Goal: Information Seeking & Learning: Learn about a topic

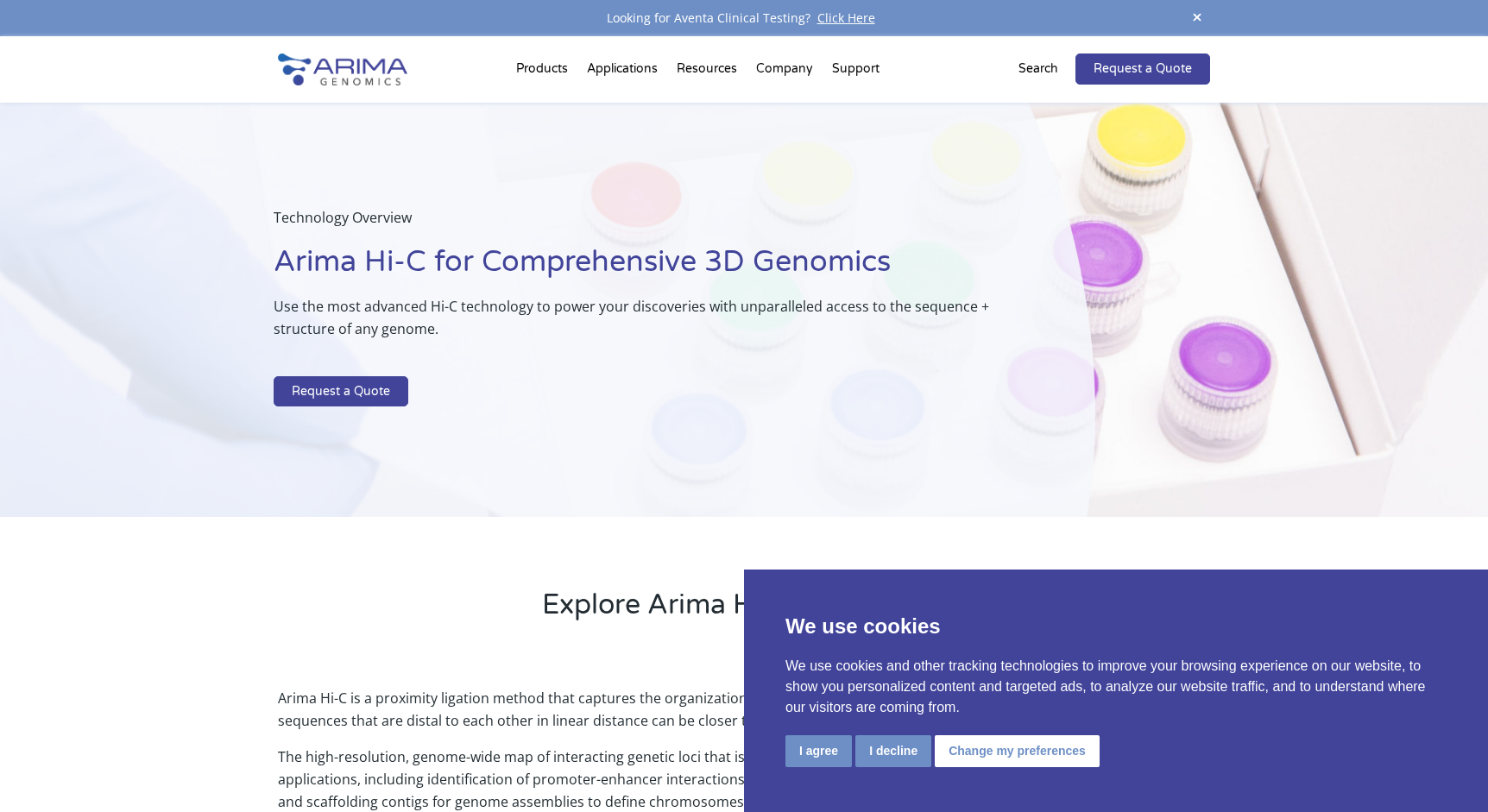
click at [694, 512] on div "Technology Overview Arima Hi-C for Comprehensive 3D Genomics Use the most advan…" at bounding box center [547, 310] width 1096 height 415
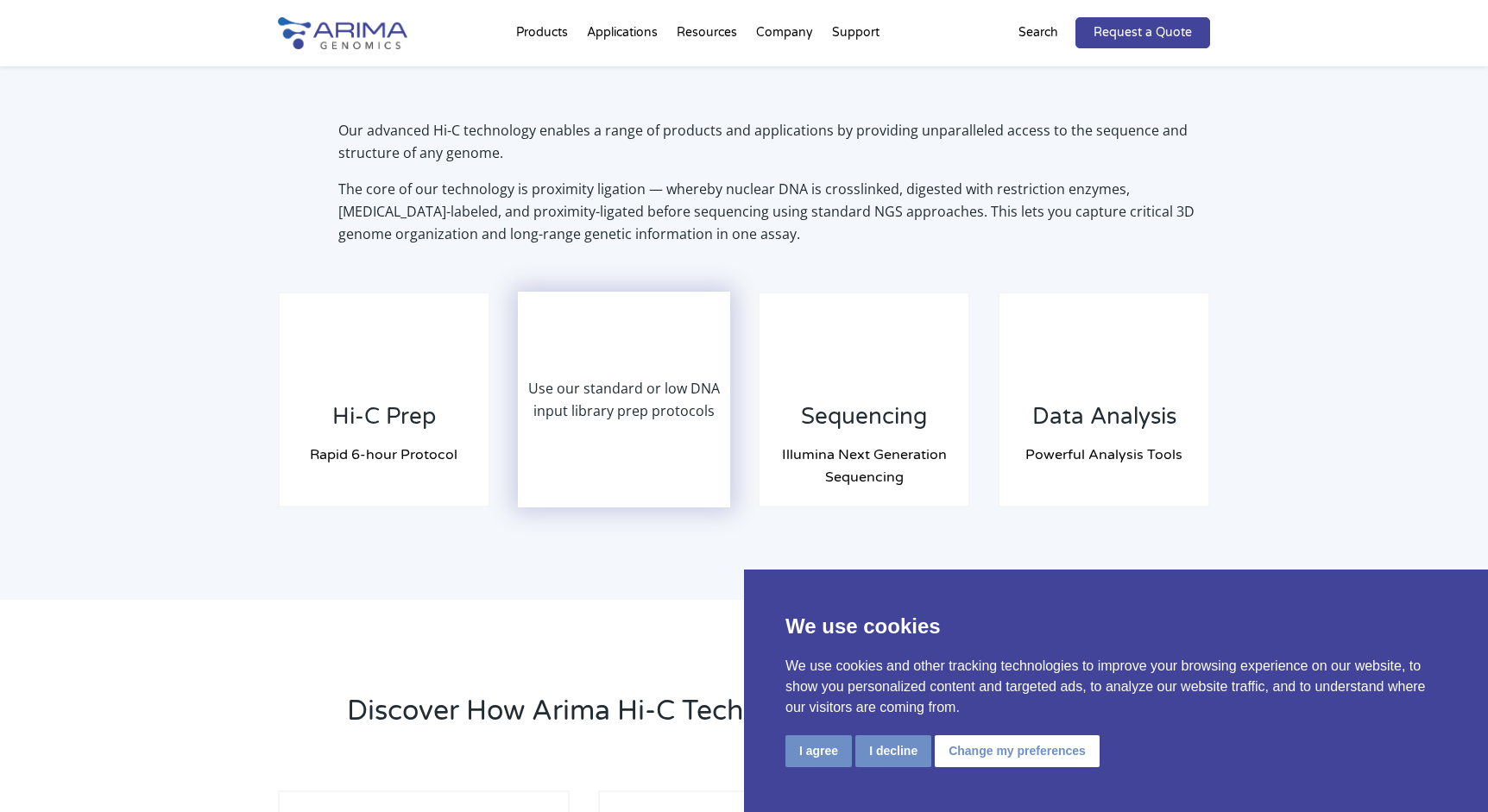
scroll to position [1284, 0]
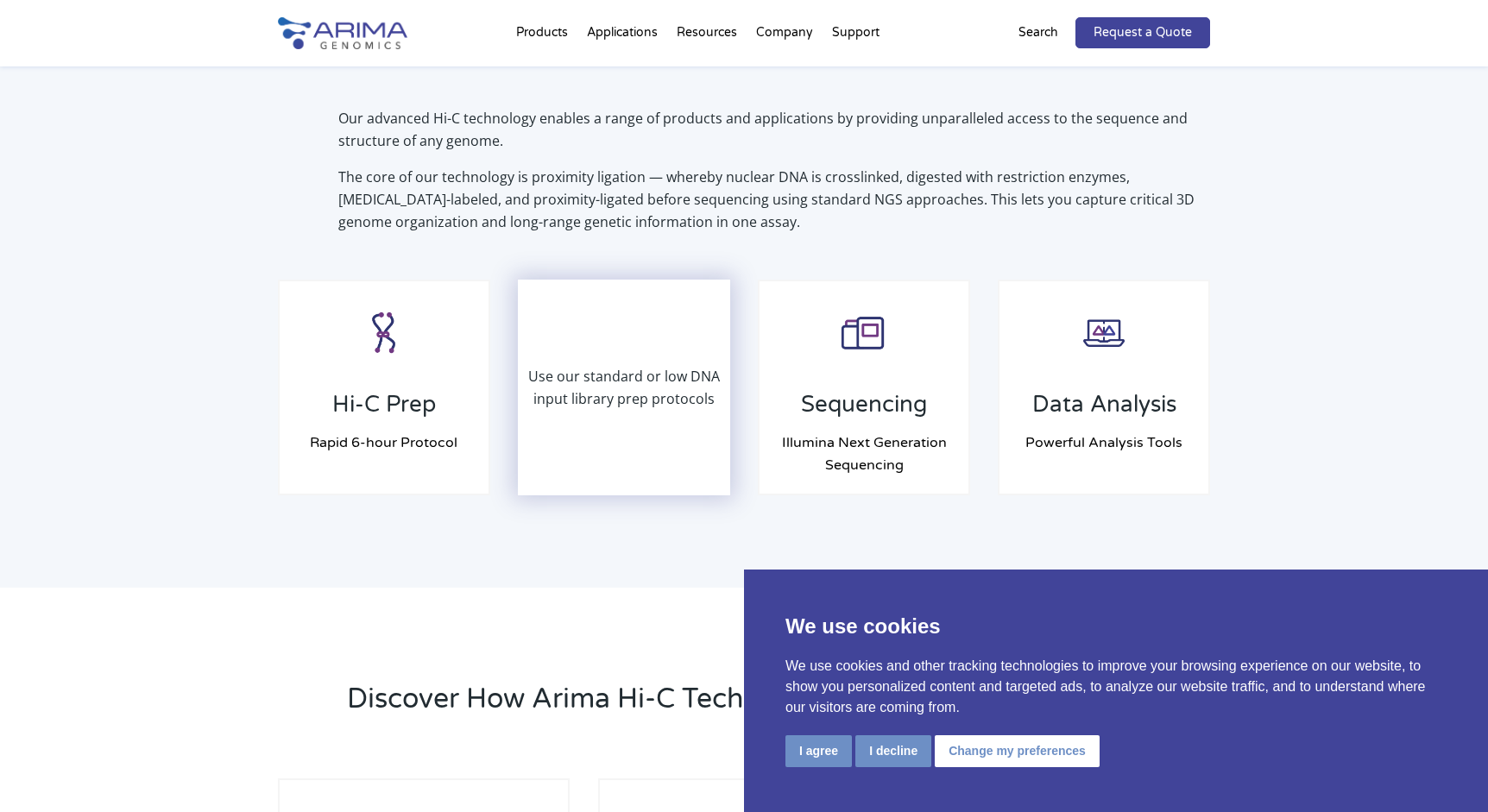
click at [575, 383] on p "Use our standard or low DNA input library prep protocols" at bounding box center [624, 388] width 209 height 45
click at [646, 376] on p "Use our standard or low DNA input library prep protocols" at bounding box center [624, 388] width 209 height 45
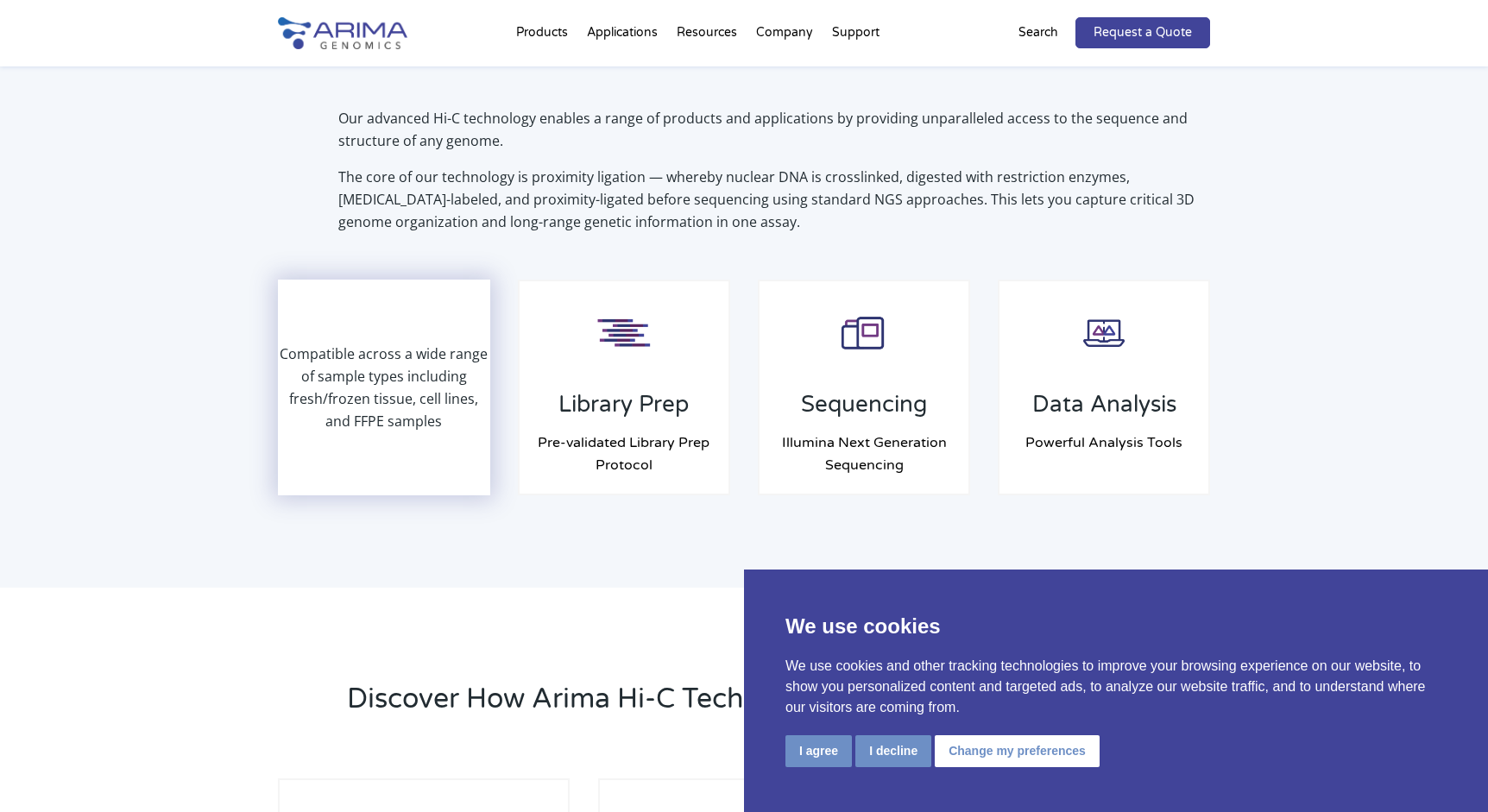
click at [385, 421] on p "Compatible across a wide range of sample types including fresh/frozen tissue, c…" at bounding box center [384, 388] width 209 height 90
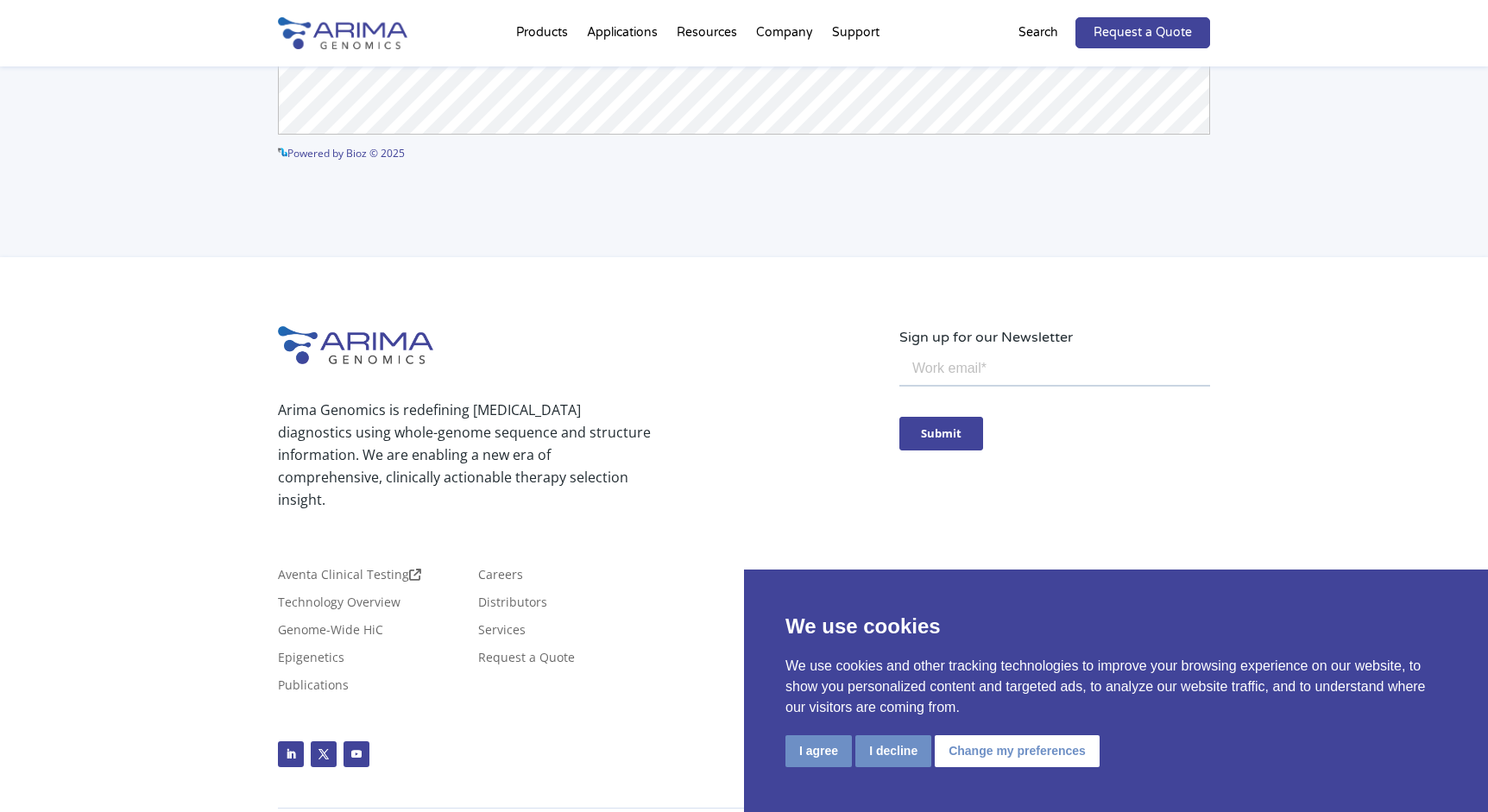
scroll to position [4647, 0]
click at [325, 681] on link "Publications" at bounding box center [313, 690] width 70 height 19
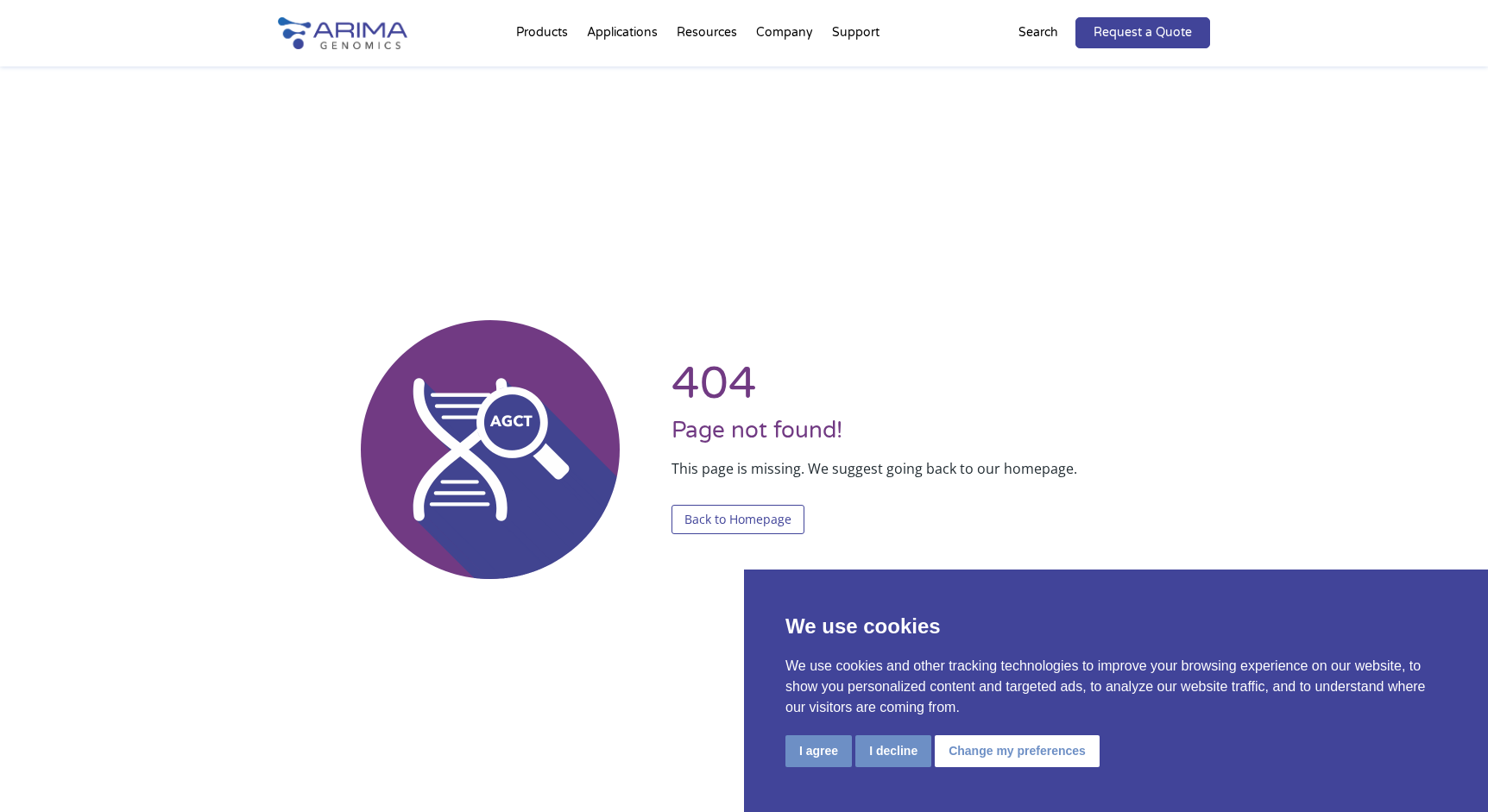
click at [751, 521] on link "Back to Homepage" at bounding box center [738, 519] width 133 height 29
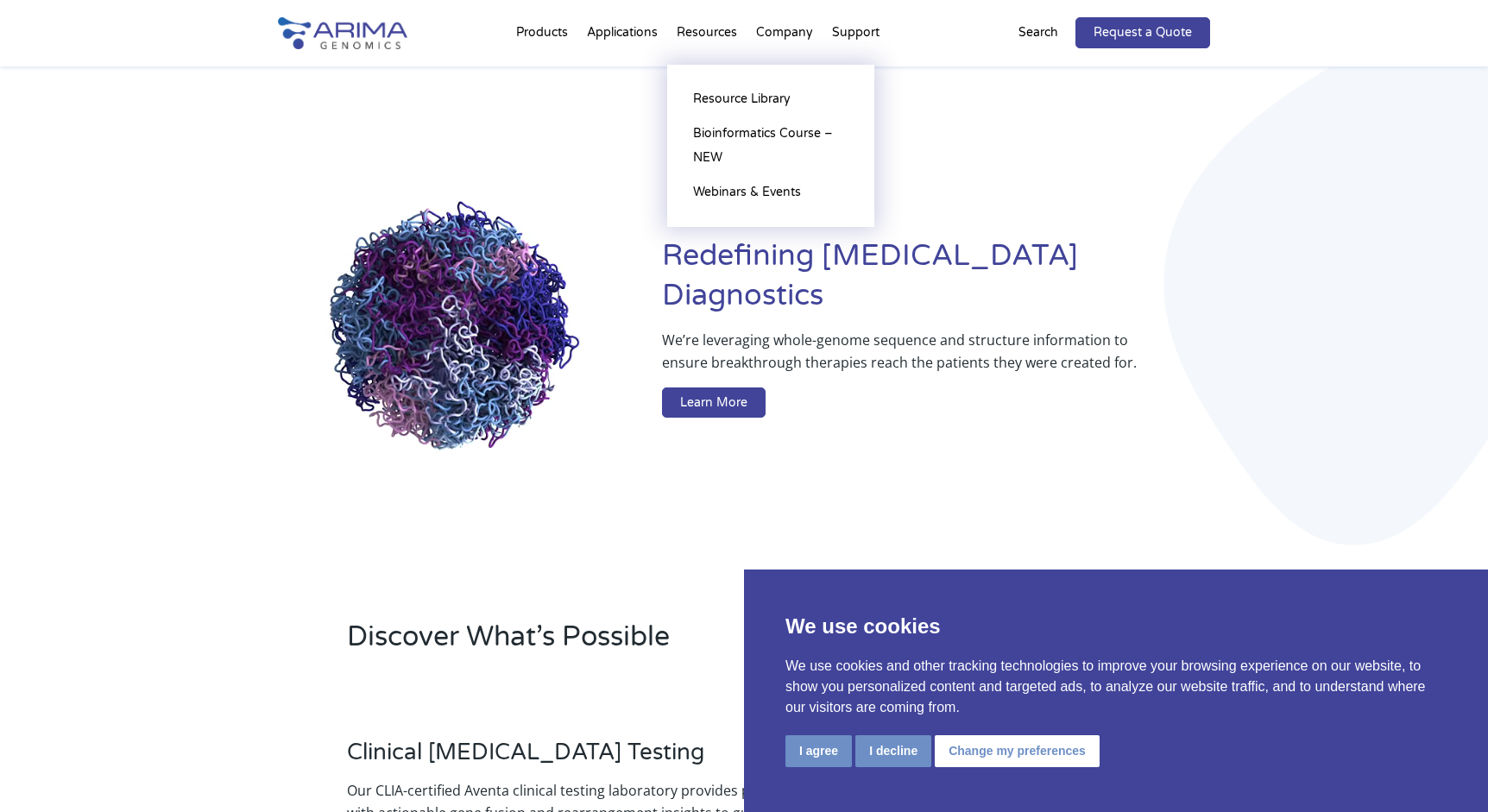
click at [699, 27] on li "Resources Resource Library Documentation Publications Literature Videos Blog Bi…" at bounding box center [707, 36] width 80 height 59
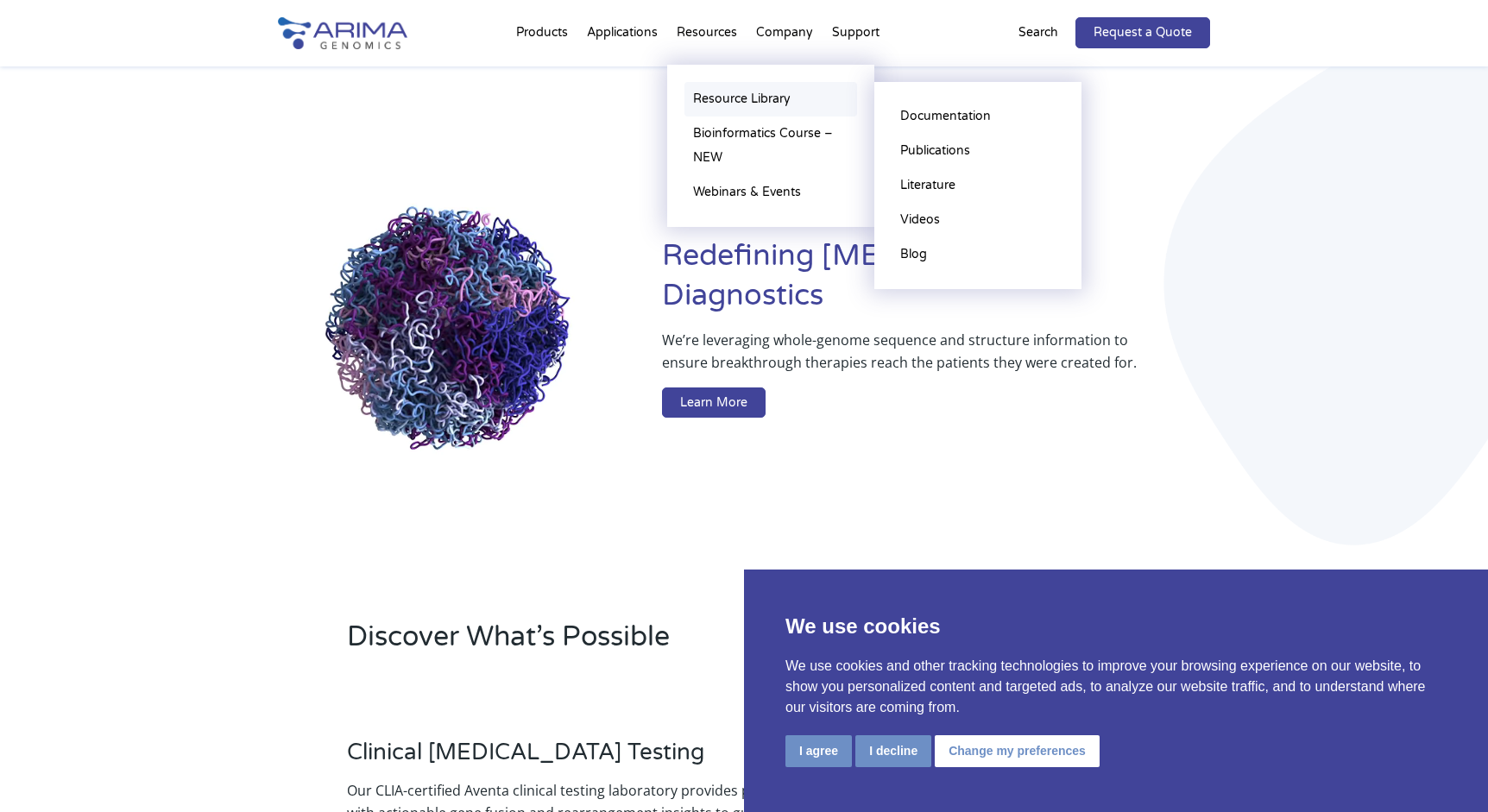
click at [728, 100] on link "Resource Library" at bounding box center [771, 99] width 173 height 35
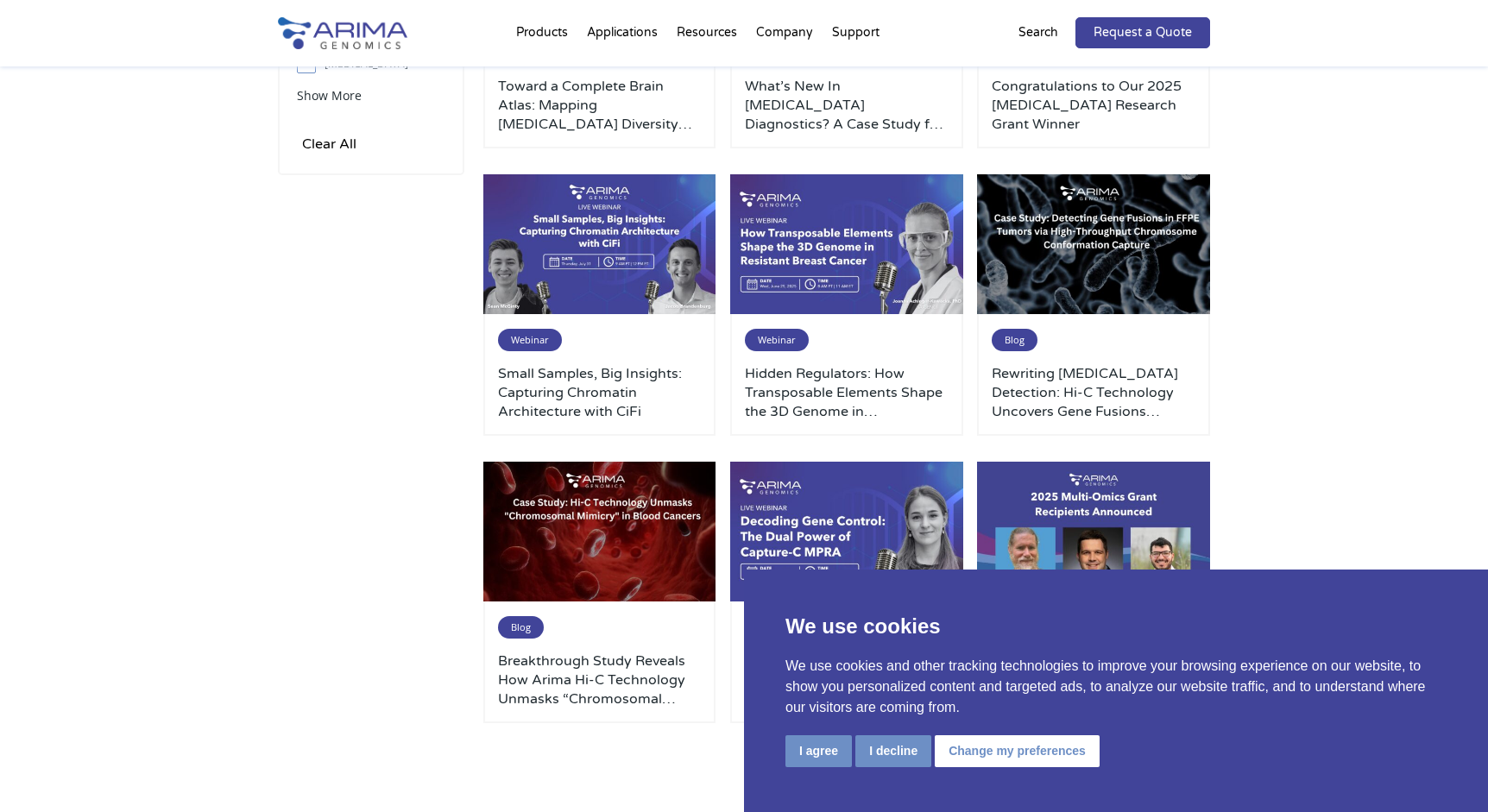
scroll to position [850, 0]
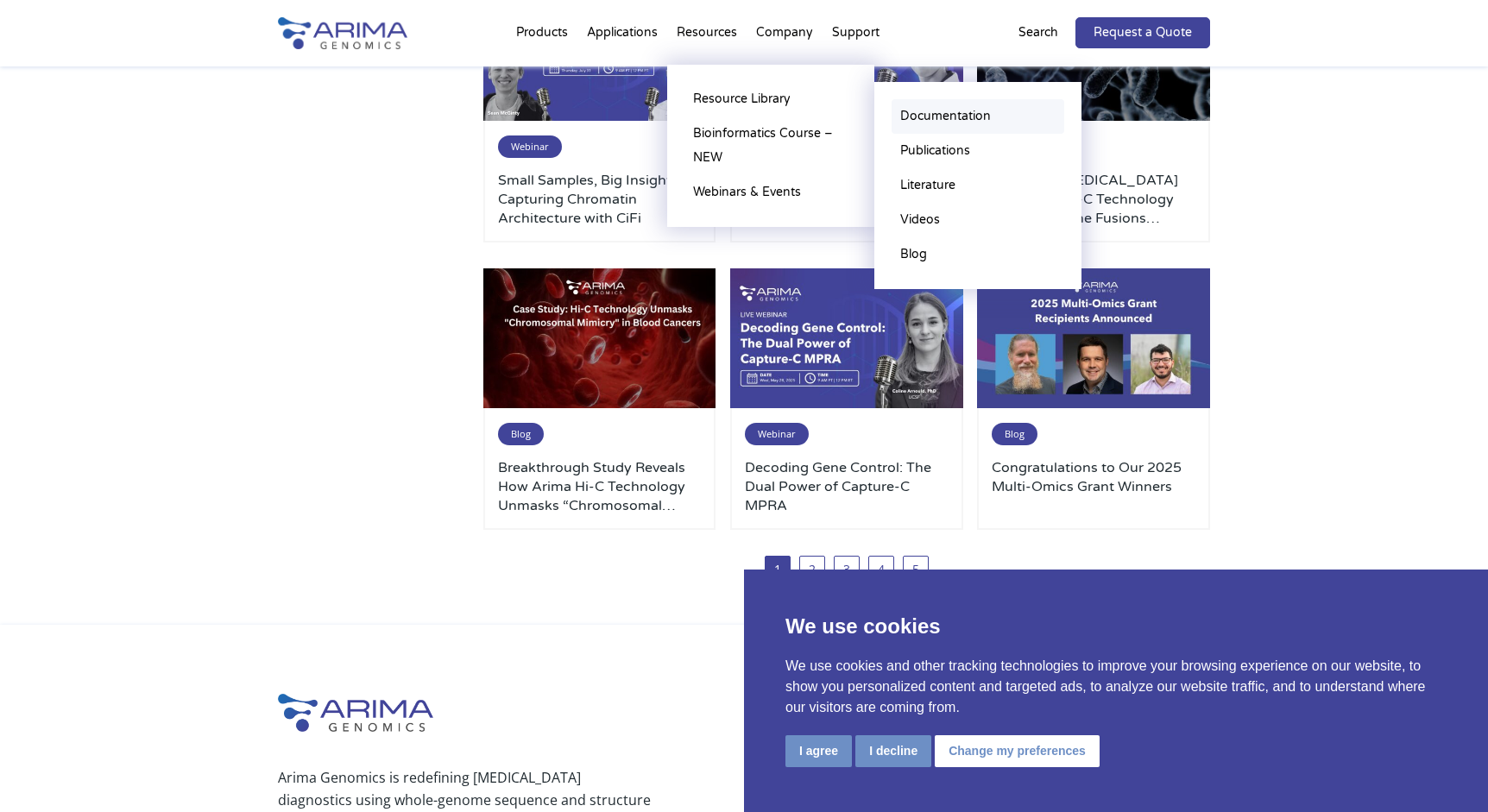
click at [936, 119] on link "Documentation" at bounding box center [978, 116] width 173 height 35
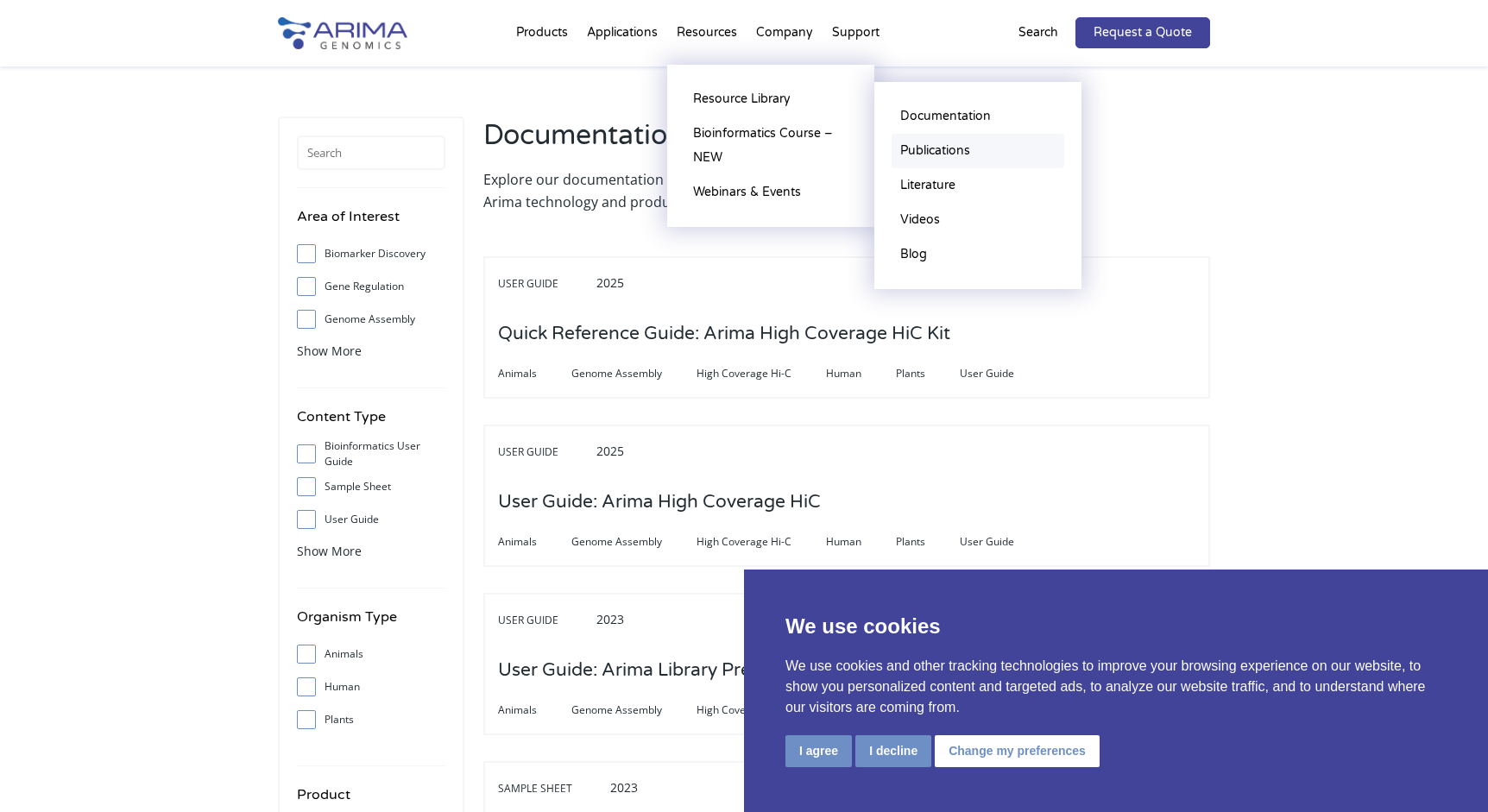
click at [928, 149] on link "Publications" at bounding box center [978, 151] width 173 height 35
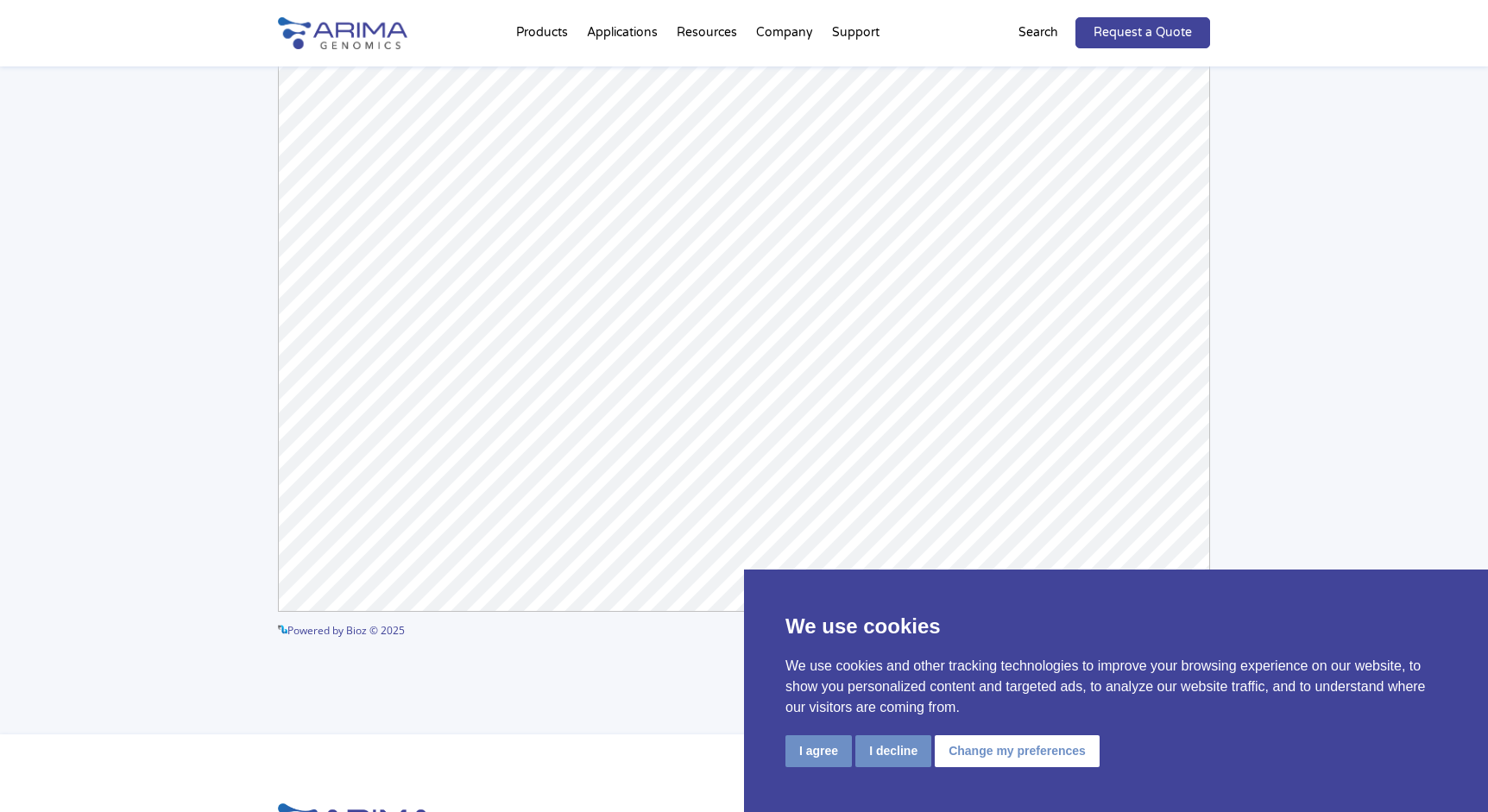
scroll to position [175, 0]
